Goal: Navigation & Orientation: Find specific page/section

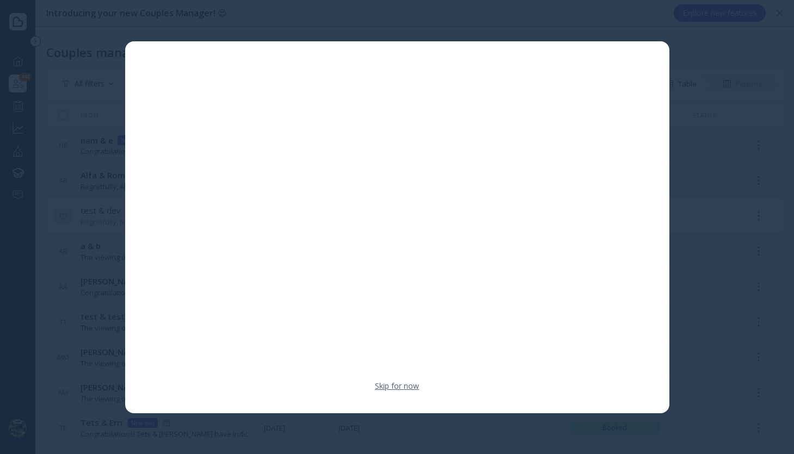
click at [396, 389] on link "Skip for now" at bounding box center [397, 386] width 44 height 11
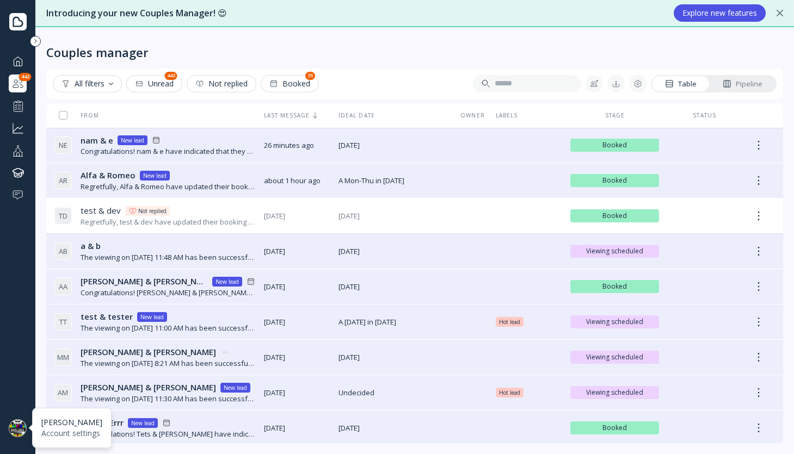
click at [20, 426] on div at bounding box center [18, 429] width 18 height 18
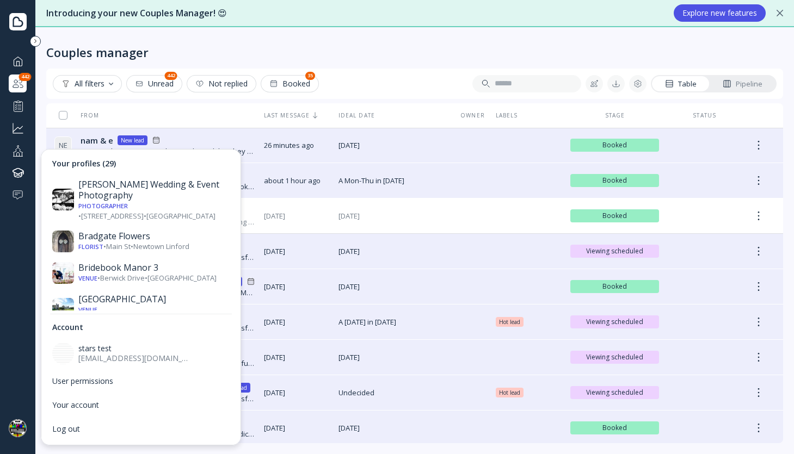
click at [2, 297] on div "Dashboard Couples manager 442 Performance Grow your business Your profile Knowl…" at bounding box center [17, 220] width 35 height 337
